Goal: Navigation & Orientation: Find specific page/section

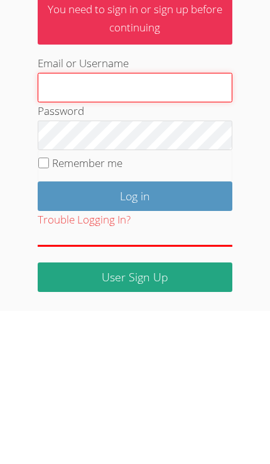
type input "[PERSON_NAME][EMAIL_ADDRESS][PERSON_NAME][DOMAIN_NAME]"
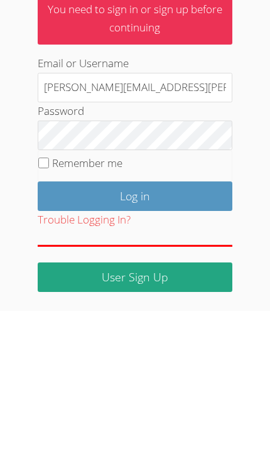
click at [134, 334] on input "Log in" at bounding box center [135, 348] width 194 height 29
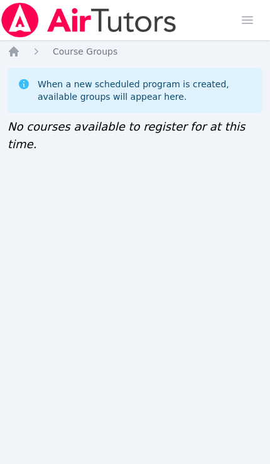
click at [17, 48] on icon "Breadcrumb" at bounding box center [14, 51] width 13 height 13
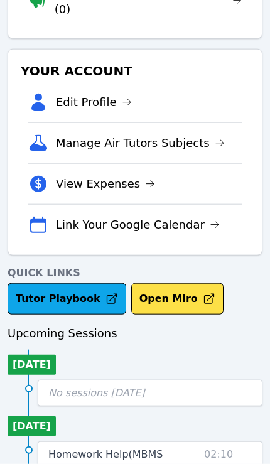
scroll to position [284, 0]
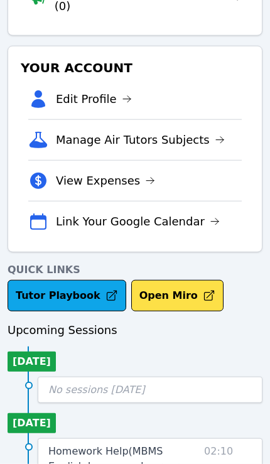
click at [49, 280] on link "Tutor Playbook" at bounding box center [67, 295] width 119 height 31
